Goal: Task Accomplishment & Management: Complete application form

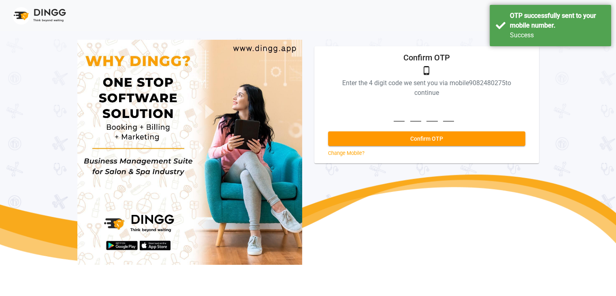
click at [402, 106] on input at bounding box center [427, 110] width 66 height 22
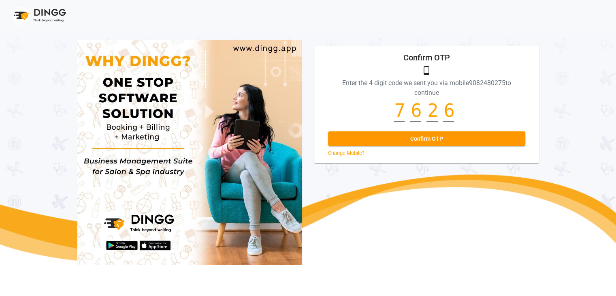
scroll to position [0, 2]
type input "7626"
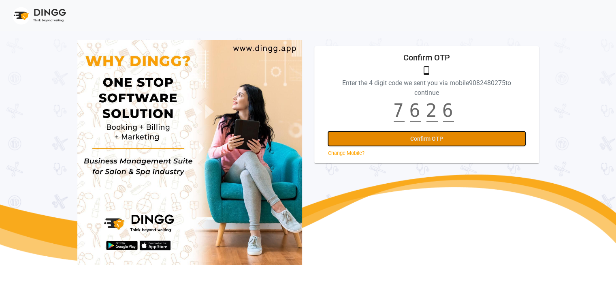
scroll to position [0, 0]
click at [429, 137] on span "Confirm OTP" at bounding box center [426, 138] width 33 height 6
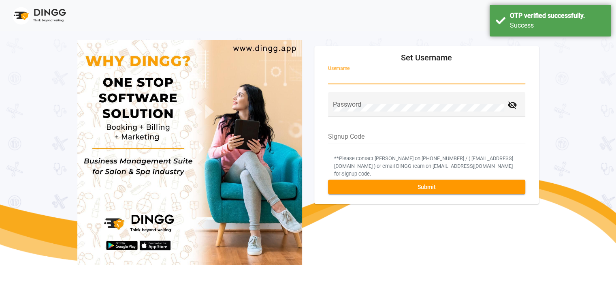
click at [381, 77] on input "Username" at bounding box center [426, 77] width 197 height 7
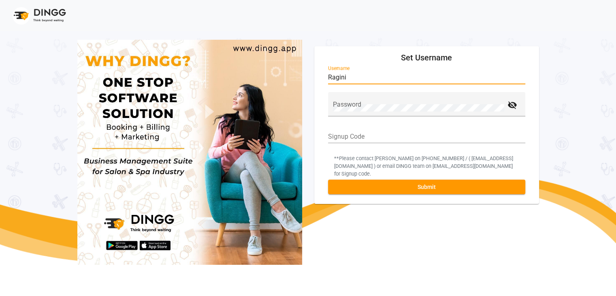
type input "Ragini"
drag, startPoint x: 326, startPoint y: 78, endPoint x: 348, endPoint y: 78, distance: 22.7
click at [348, 78] on form "Ragini Username Password visibility_off Signup Code ** Please contact Ankit Yad…" at bounding box center [426, 132] width 205 height 132
drag, startPoint x: 348, startPoint y: 78, endPoint x: 314, endPoint y: 77, distance: 34.1
click at [315, 77] on div "Ragini Username Password visibility_off Signup Code ** Please contact Ankit Yad…" at bounding box center [427, 132] width 224 height 132
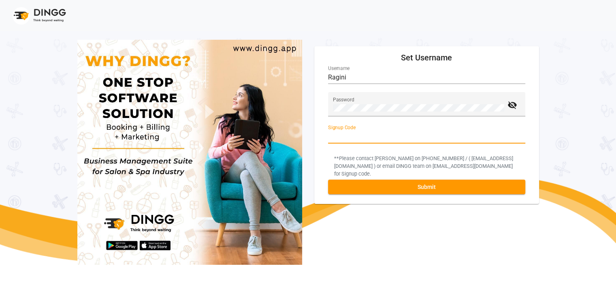
click at [345, 135] on input "Signup Code" at bounding box center [426, 136] width 197 height 7
type input "168966"
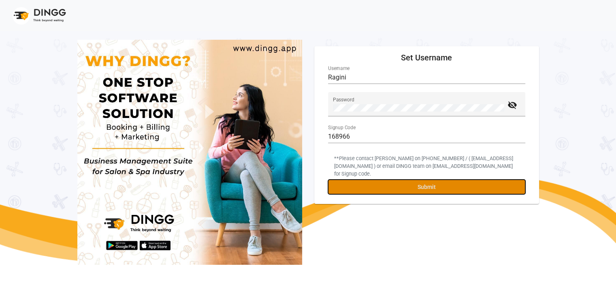
click at [384, 179] on button "Submit" at bounding box center [426, 186] width 197 height 15
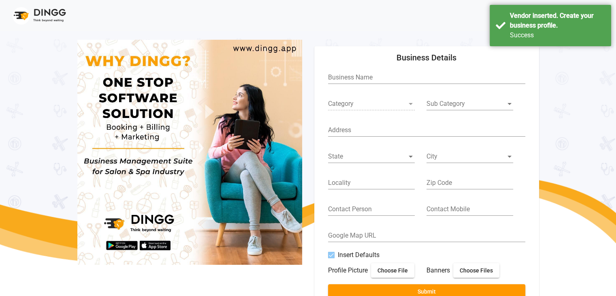
type input "Ginny's Royal Studio"
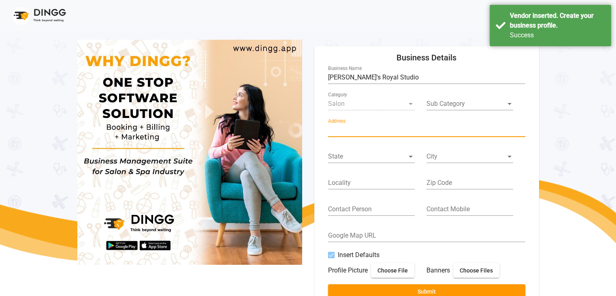
click at [361, 128] on input "Address" at bounding box center [426, 129] width 197 height 7
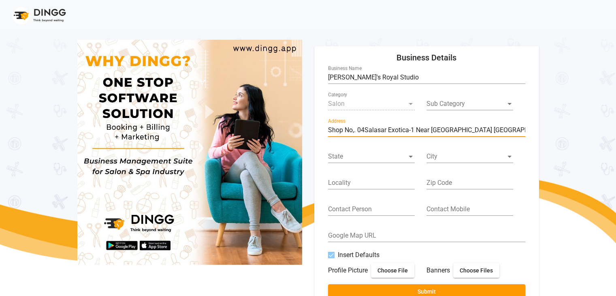
click at [462, 131] on input "Shop No,. 04Salasar Exotica-1 Near Gcc Club Nira Road East" at bounding box center [426, 129] width 197 height 7
click at [446, 130] on input "Shop No,. 04Salasar Exotica-1 Near Gcc Club Mira Road East" at bounding box center [426, 129] width 197 height 7
type input "Shop No,. 04Salasar Exotica-1 Near GCC Club Mira Road East"
click at [356, 159] on span at bounding box center [367, 156] width 79 height 7
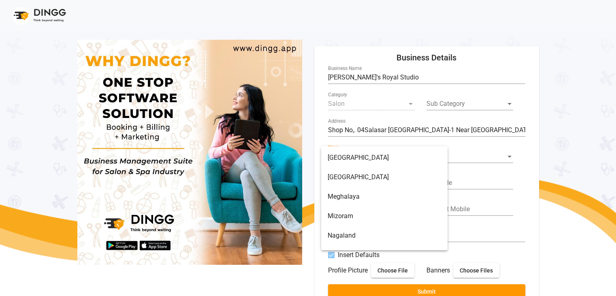
scroll to position [387, 0]
click at [363, 162] on span "Maharashtra" at bounding box center [384, 157] width 113 height 19
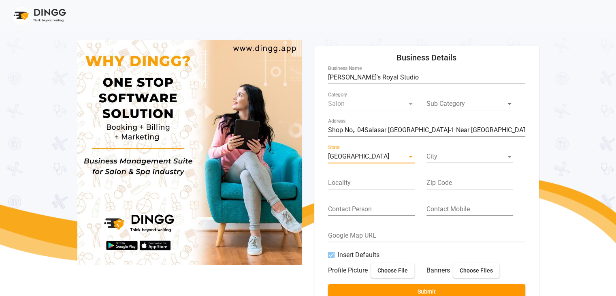
click at [460, 156] on span at bounding box center [466, 156] width 79 height 7
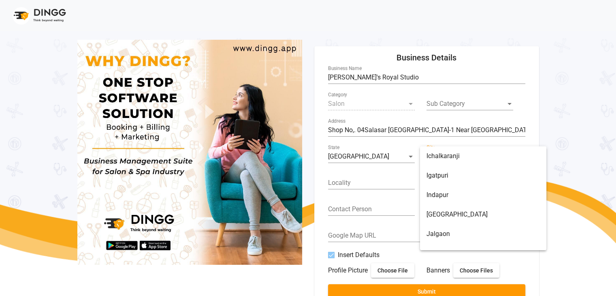
scroll to position [6954, 0]
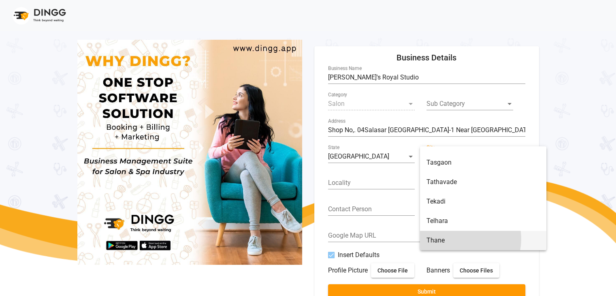
click at [460, 239] on span "Thane" at bounding box center [483, 239] width 113 height 19
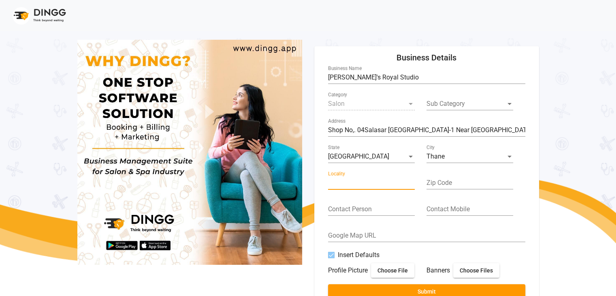
click at [373, 181] on input "Locality" at bounding box center [371, 182] width 87 height 7
type input "Mira Road"
click at [454, 180] on input "Zip Code" at bounding box center [470, 182] width 87 height 7
type input "401107"
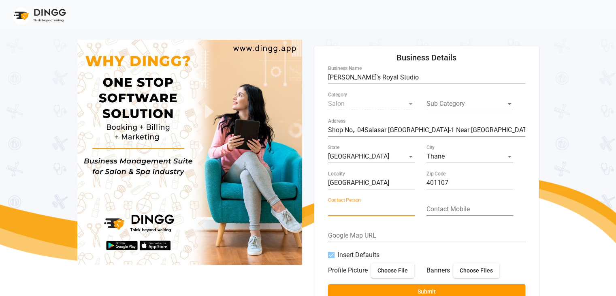
click at [375, 209] on input "Contact Person" at bounding box center [371, 208] width 87 height 7
type input "Ragini Singh"
click at [460, 209] on input "Contact Mobile" at bounding box center [470, 208] width 87 height 7
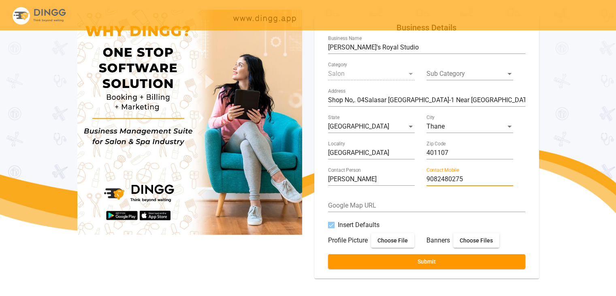
type input "9082480275"
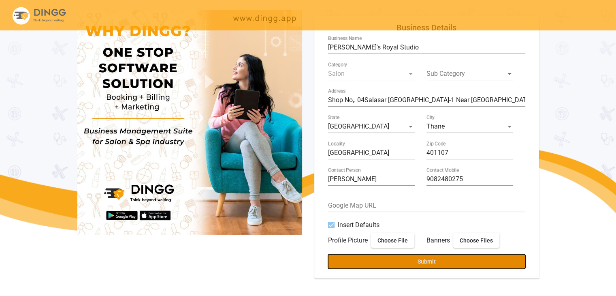
click at [416, 260] on button "Submit" at bounding box center [426, 261] width 197 height 15
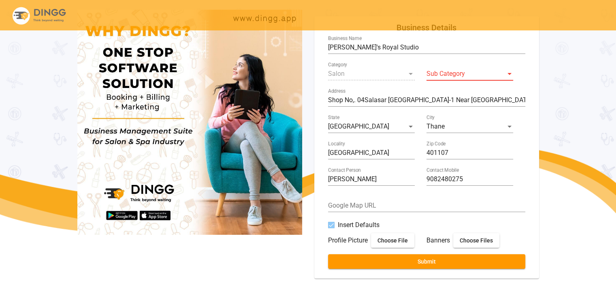
click at [486, 76] on span at bounding box center [466, 73] width 79 height 7
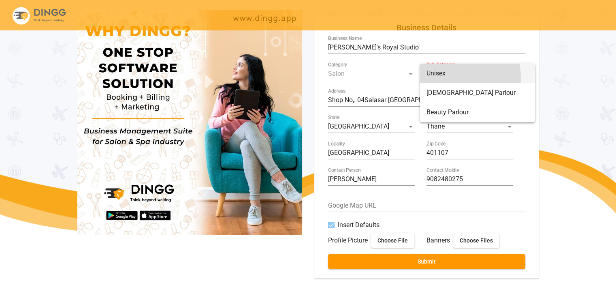
click at [450, 77] on span "Unisex" at bounding box center [478, 73] width 102 height 19
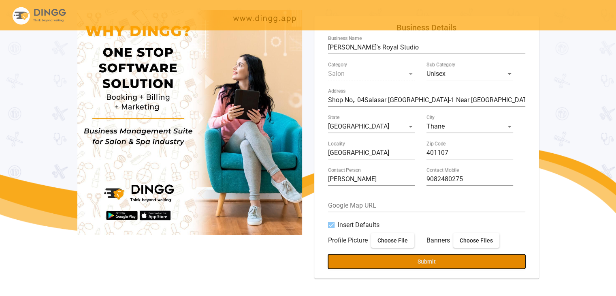
click at [422, 258] on span "Submit" at bounding box center [427, 261] width 18 height 6
